Goal: Navigation & Orientation: Find specific page/section

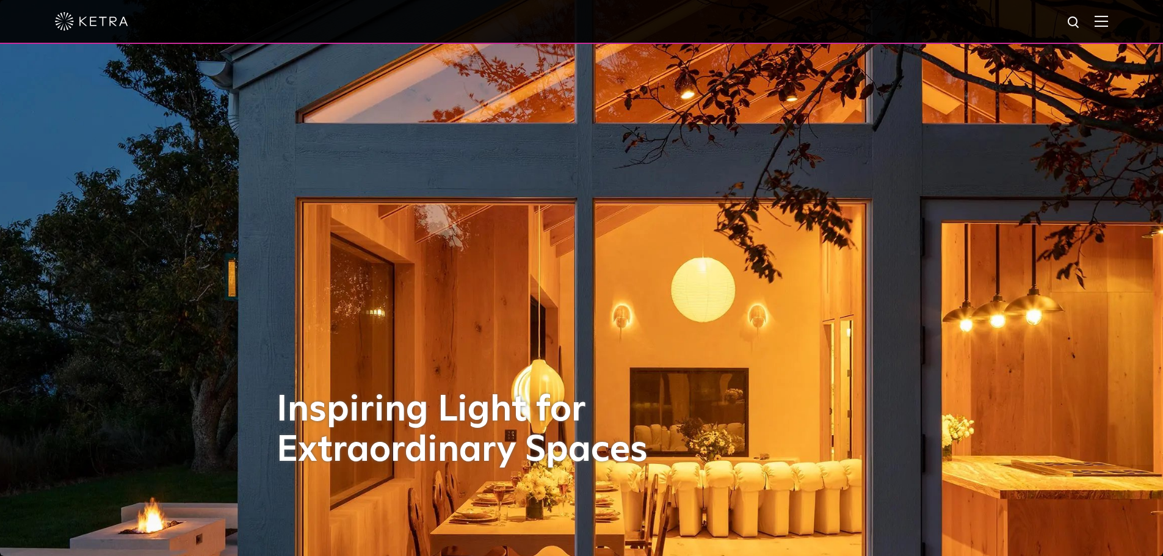
click at [1106, 21] on img at bounding box center [1101, 21] width 13 height 12
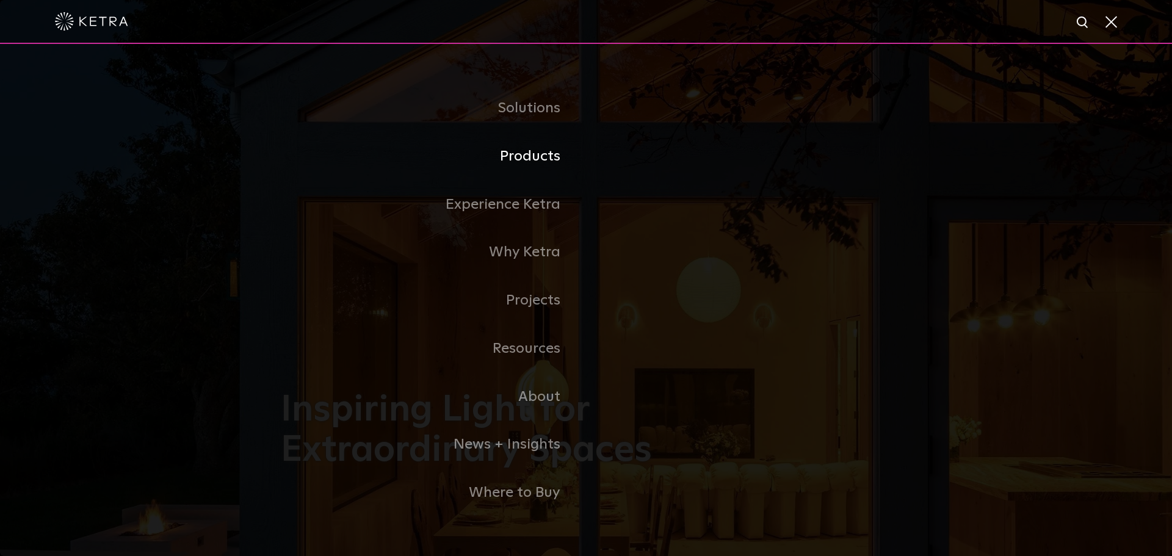
drag, startPoint x: 528, startPoint y: 159, endPoint x: 553, endPoint y: 179, distance: 31.3
click at [528, 159] on link "Products" at bounding box center [433, 156] width 305 height 48
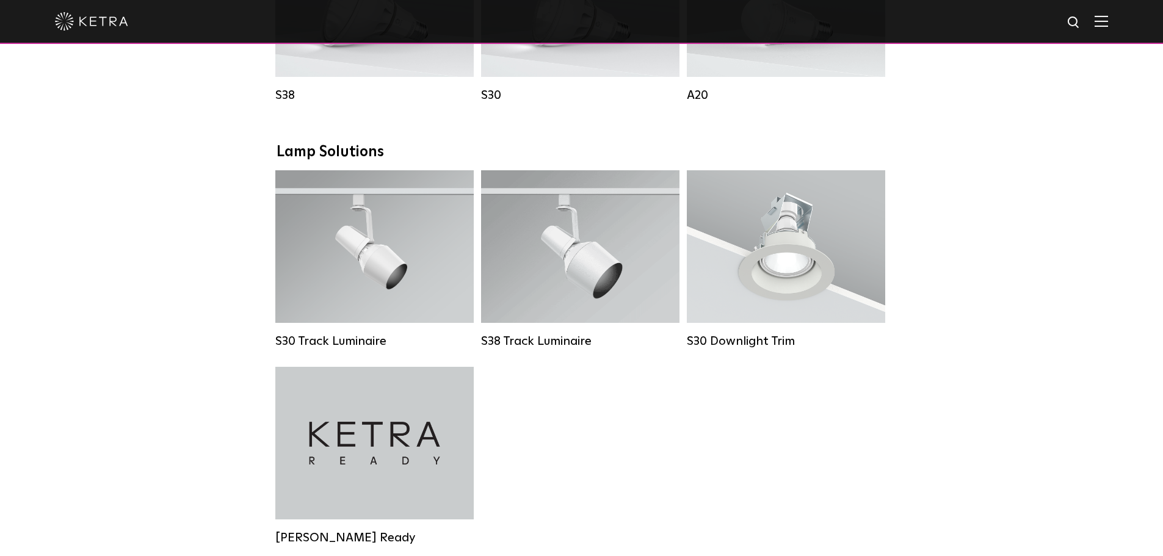
scroll to position [1038, 0]
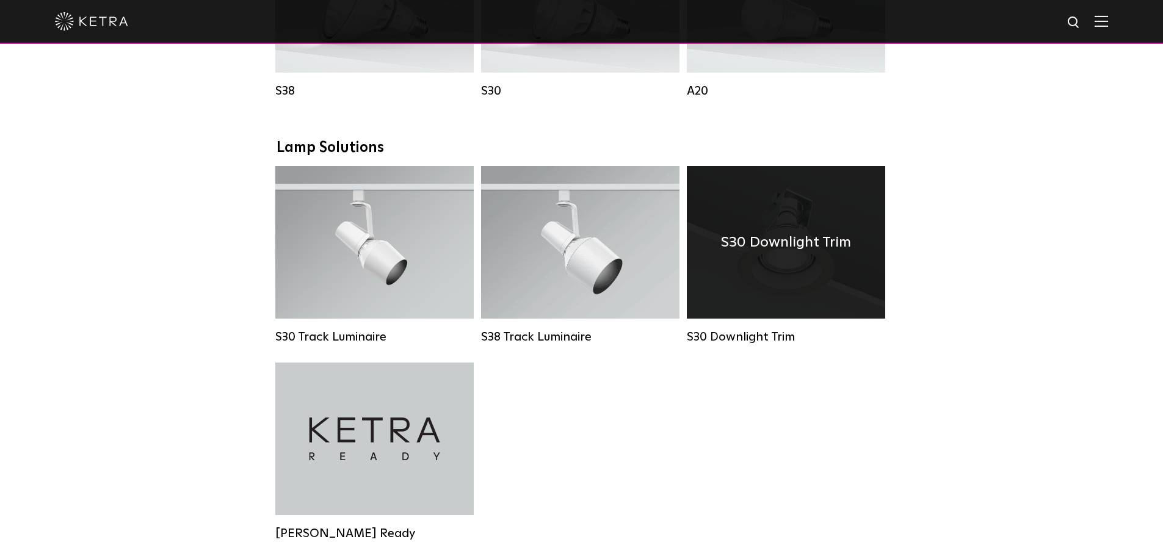
click at [760, 282] on div "S30 Downlight Trim" at bounding box center [786, 242] width 198 height 153
